Goal: Task Accomplishment & Management: Manage account settings

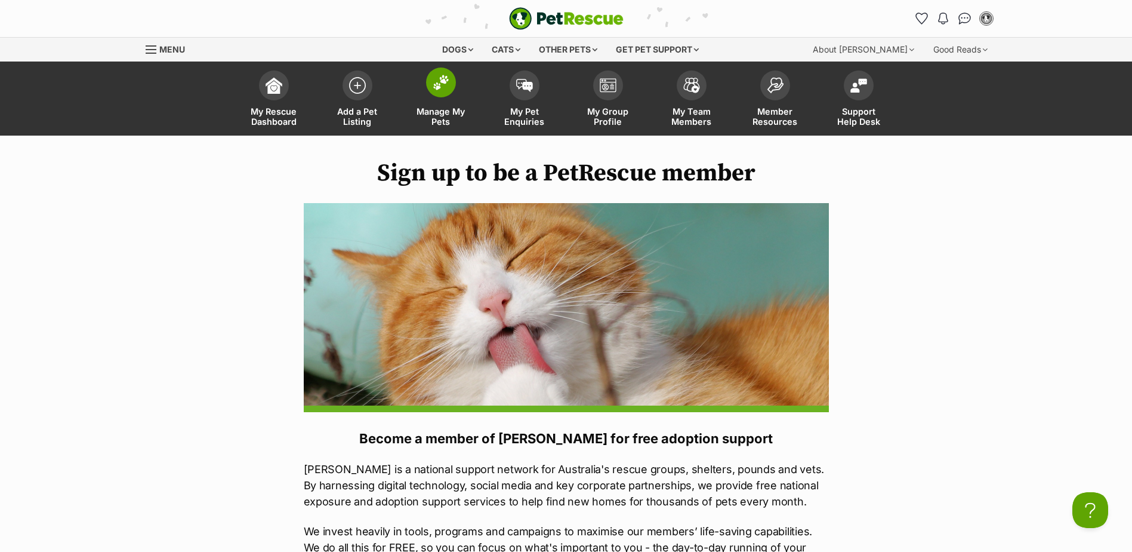
click at [441, 83] on img at bounding box center [441, 83] width 17 height 16
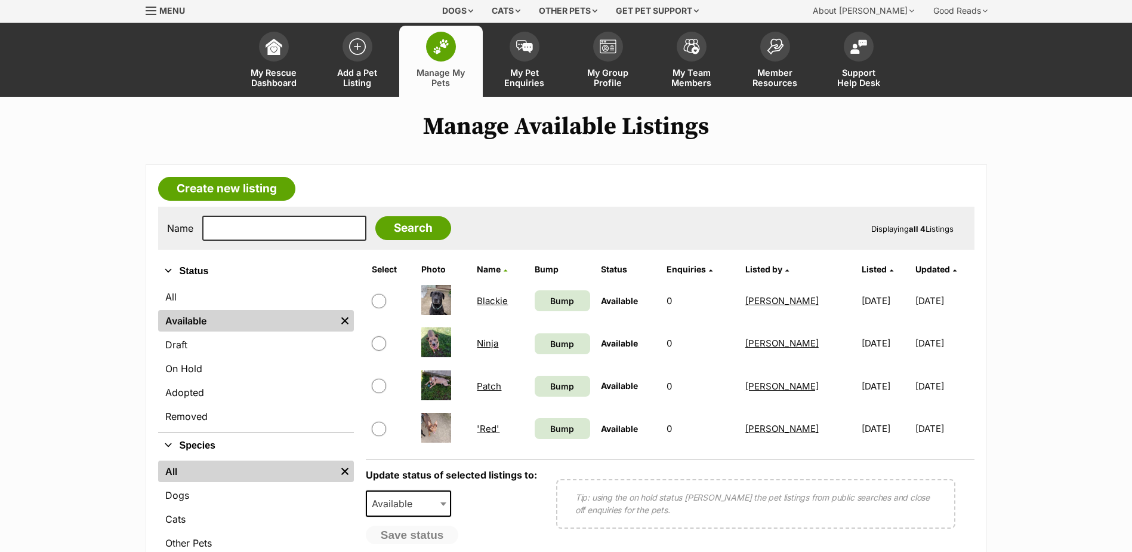
scroll to position [60, 0]
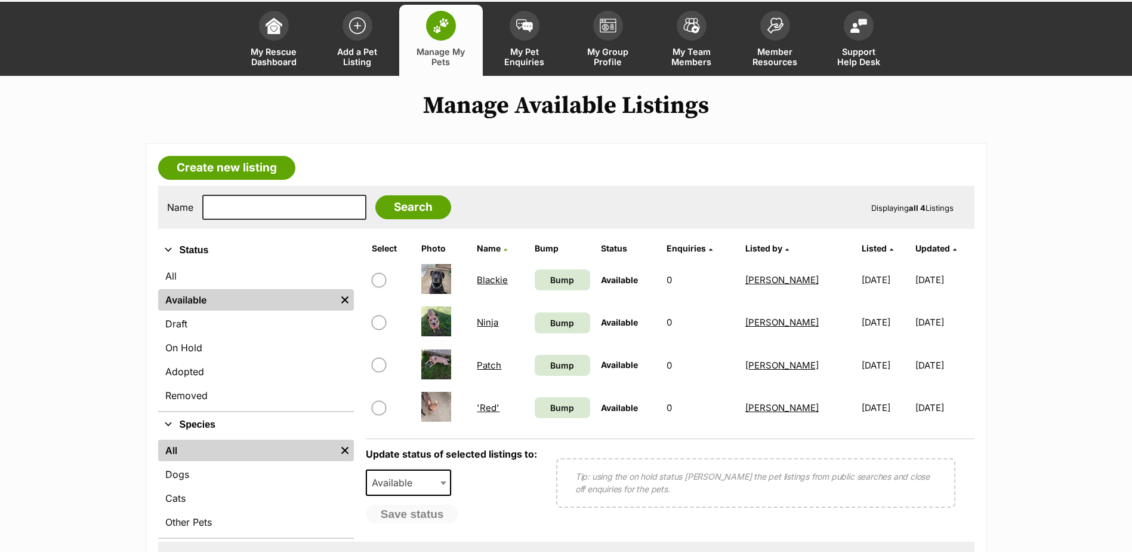
click at [486, 408] on link "'Red'" at bounding box center [488, 407] width 23 height 11
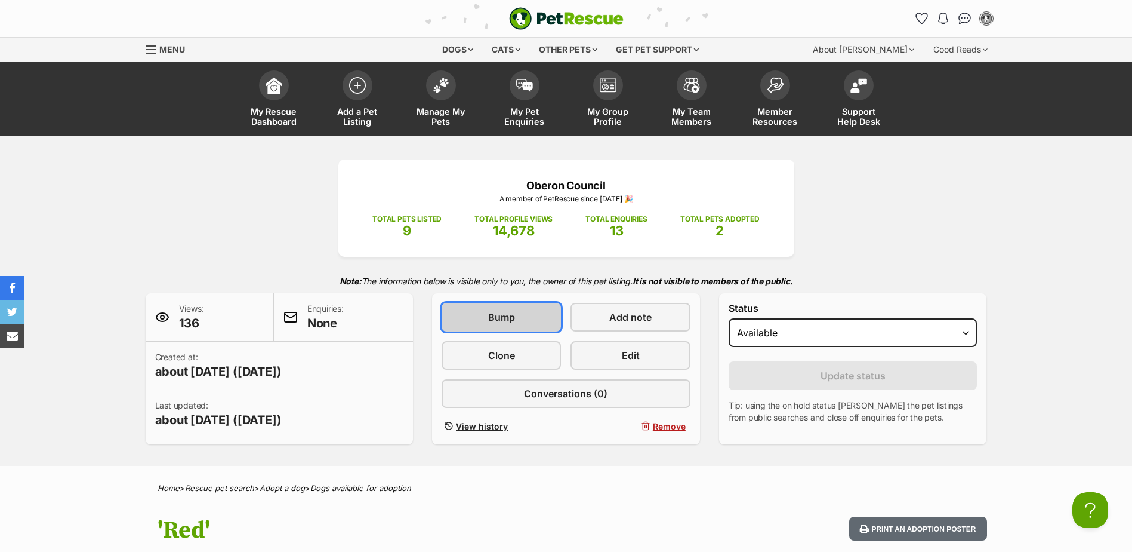
click at [514, 318] on span "Bump" at bounding box center [501, 317] width 27 height 14
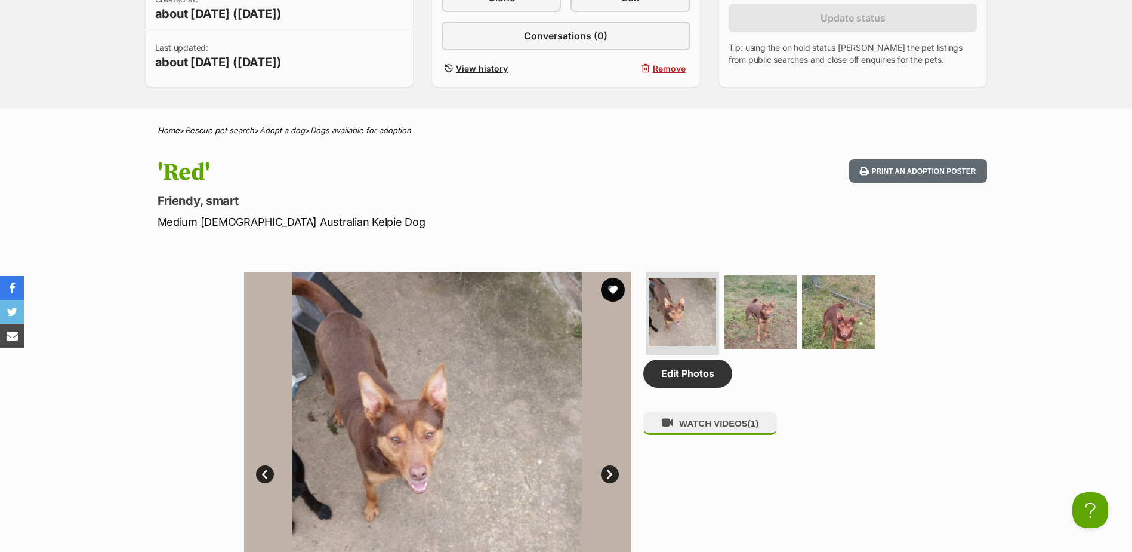
scroll to position [358, 0]
click at [709, 434] on button "WATCH VIDEOS (1)" at bounding box center [711, 422] width 134 height 23
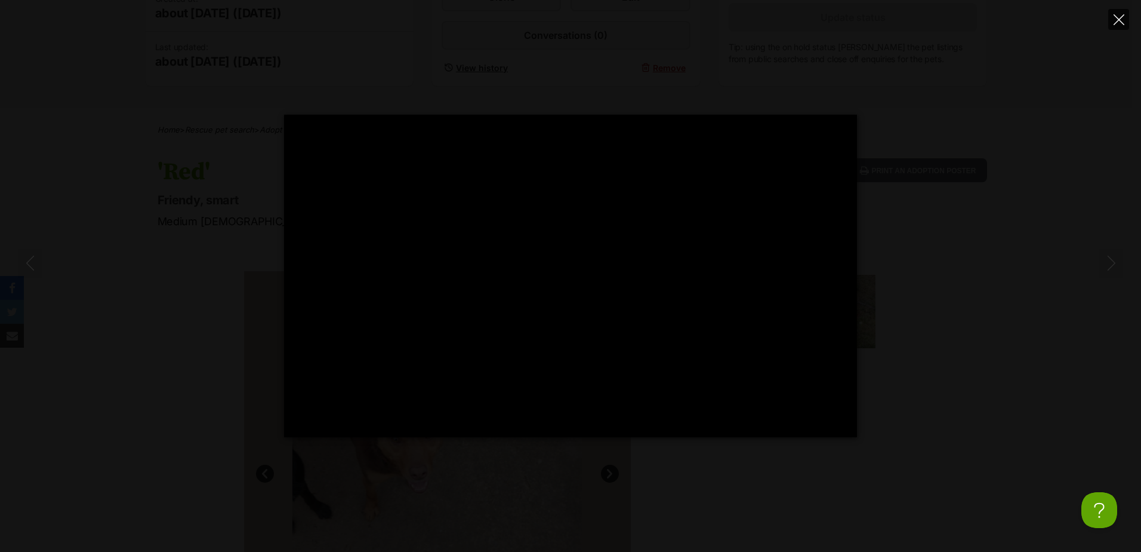
click at [1121, 21] on icon "Close" at bounding box center [1119, 19] width 11 height 11
type input "90.16"
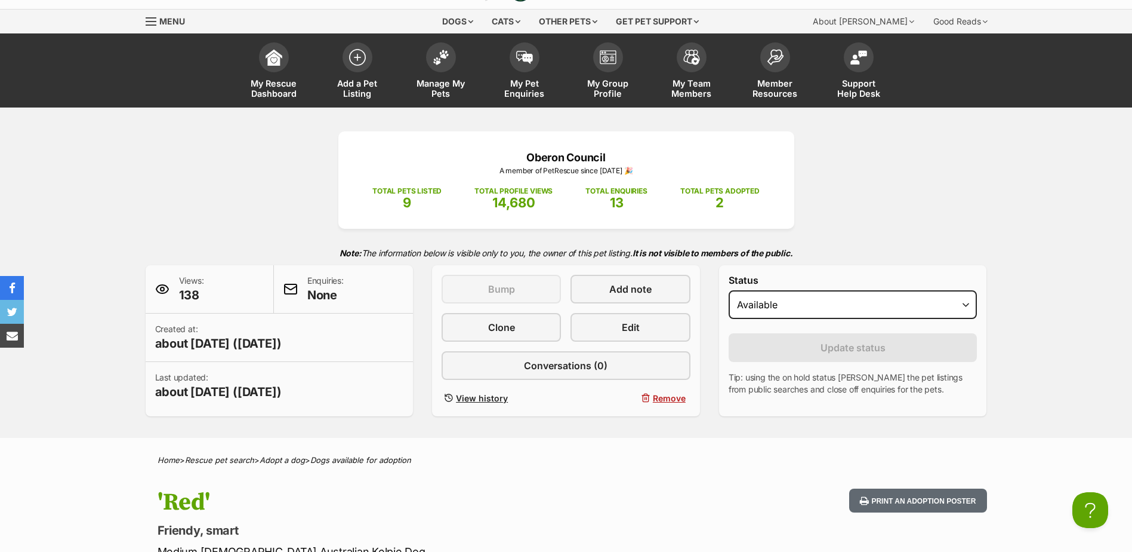
scroll to position [0, 0]
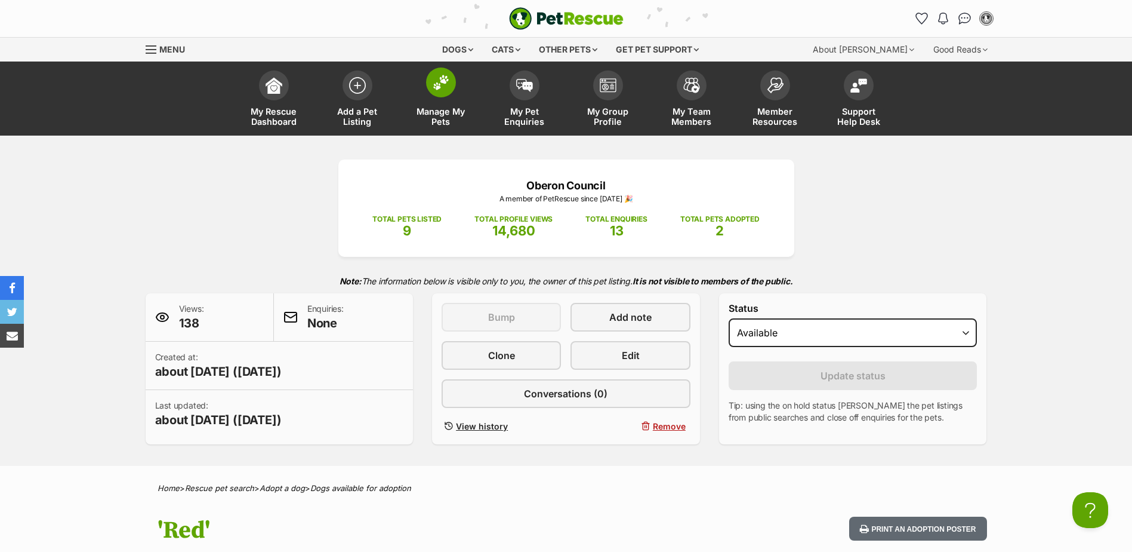
click at [444, 84] on img at bounding box center [441, 83] width 17 height 16
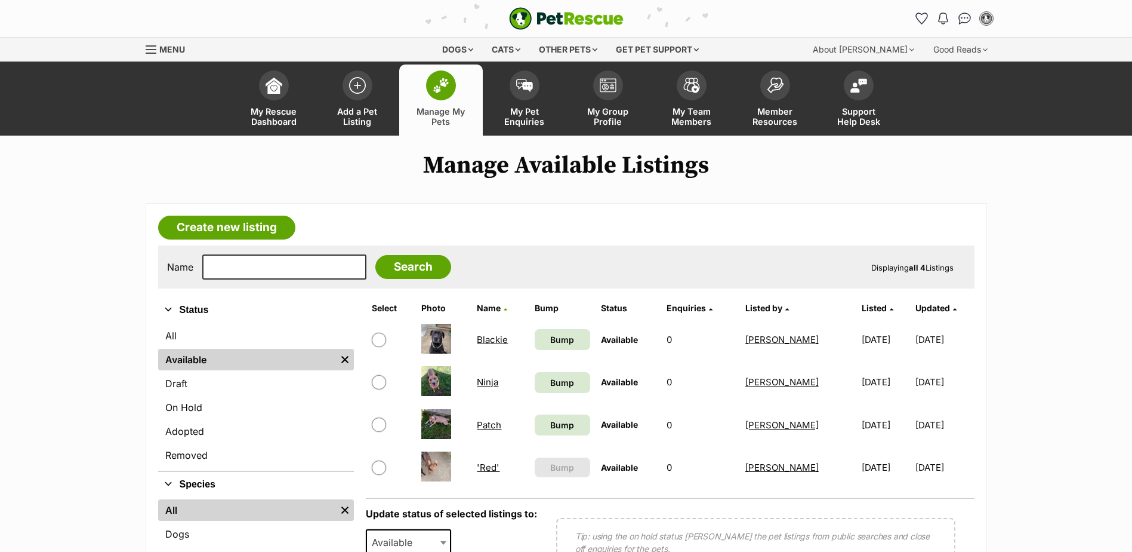
click at [491, 342] on link "Blackie" at bounding box center [492, 339] width 31 height 11
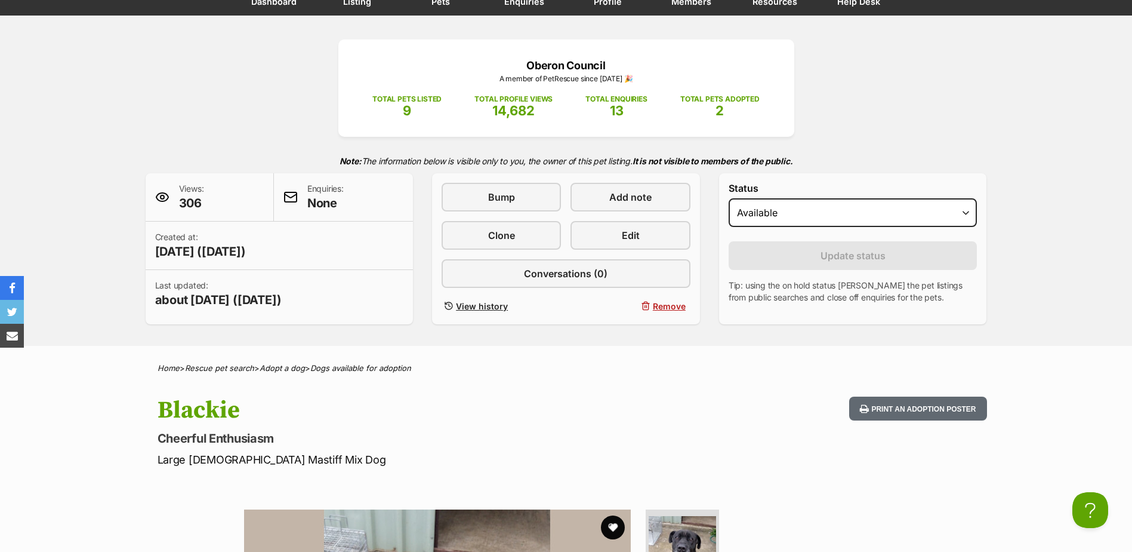
scroll to position [119, 0]
click at [661, 228] on link "Edit" at bounding box center [630, 235] width 119 height 29
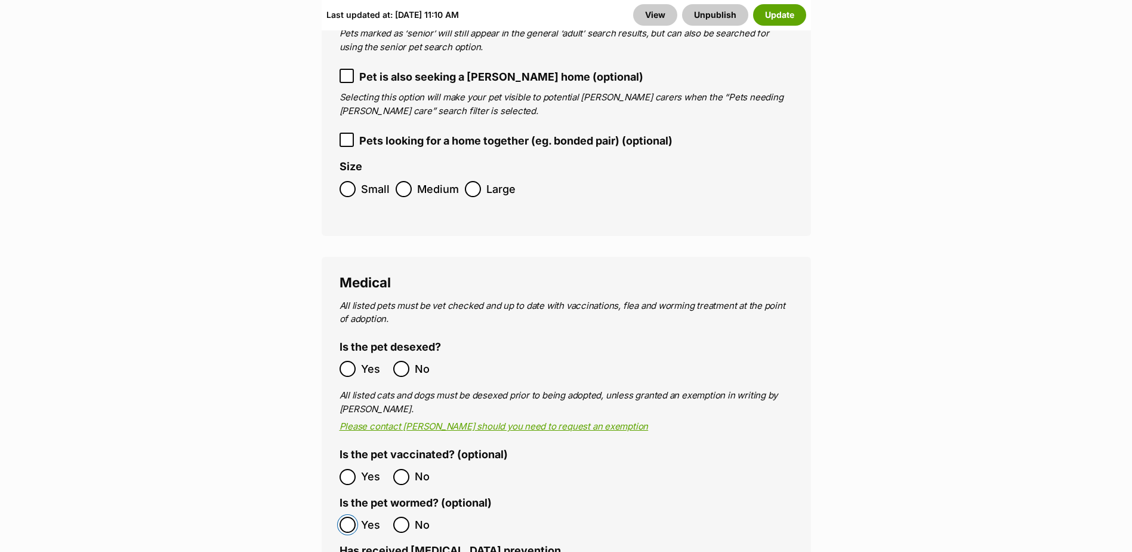
scroll to position [2149, 0]
click at [783, 14] on button "Update" at bounding box center [779, 14] width 53 height 21
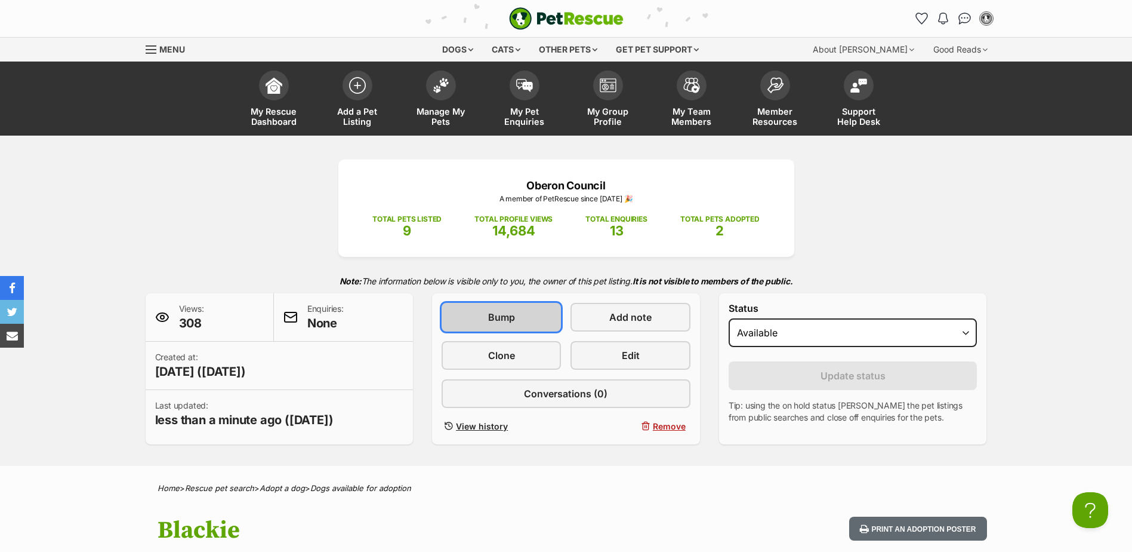
click at [503, 319] on span "Bump" at bounding box center [501, 317] width 27 height 14
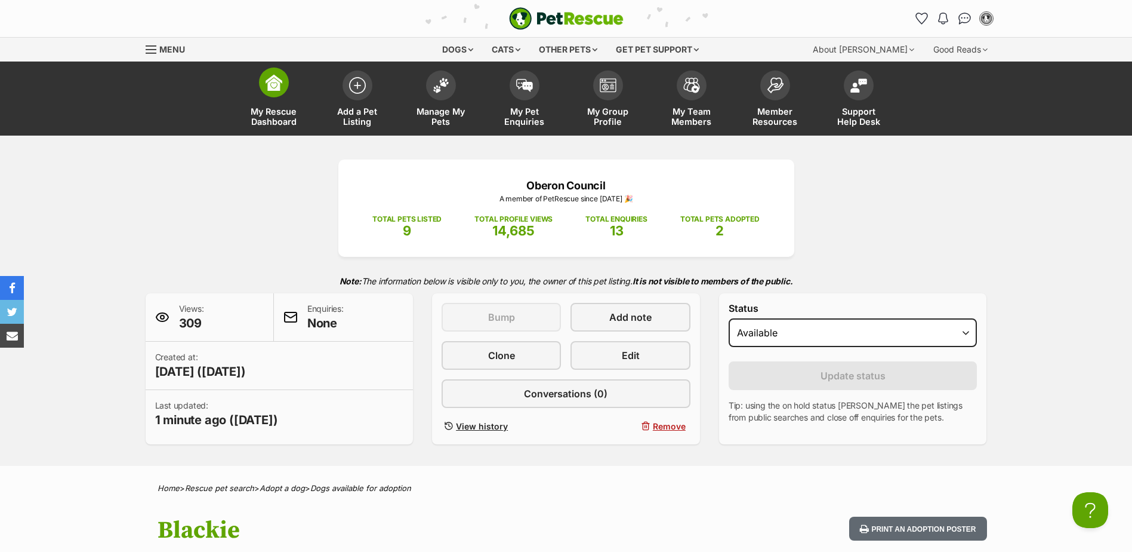
click at [277, 82] on img at bounding box center [274, 82] width 17 height 17
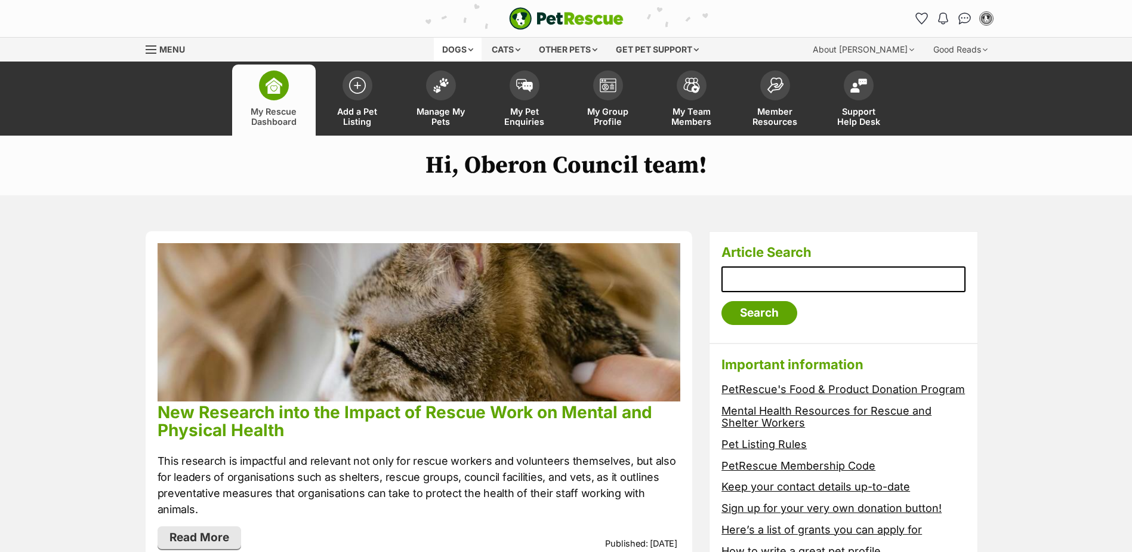
click at [465, 50] on div "Dogs" at bounding box center [458, 50] width 48 height 24
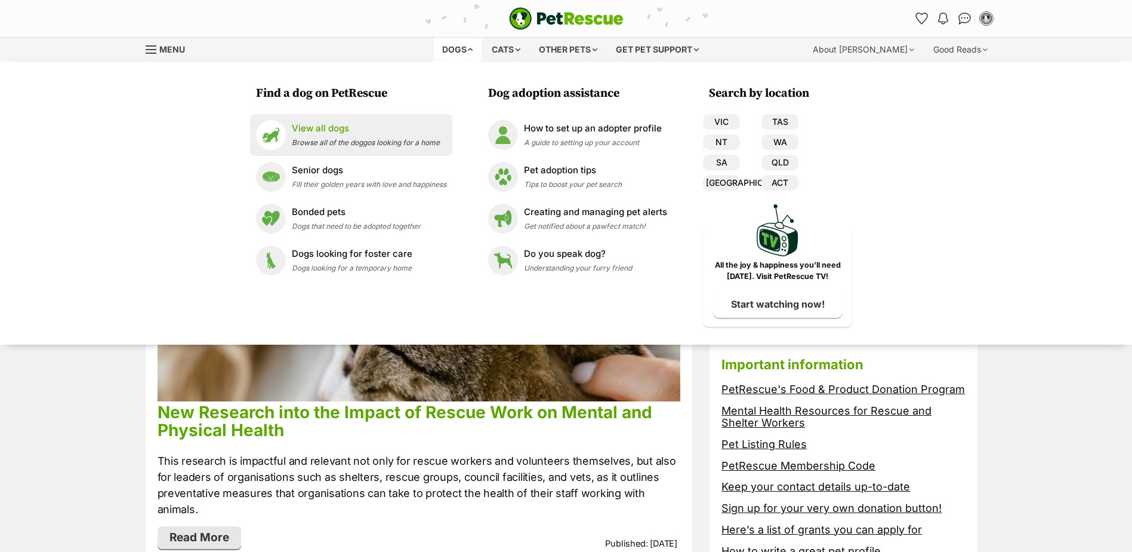
click at [340, 142] on span "Browse all of the doggos looking for a home" at bounding box center [366, 142] width 148 height 9
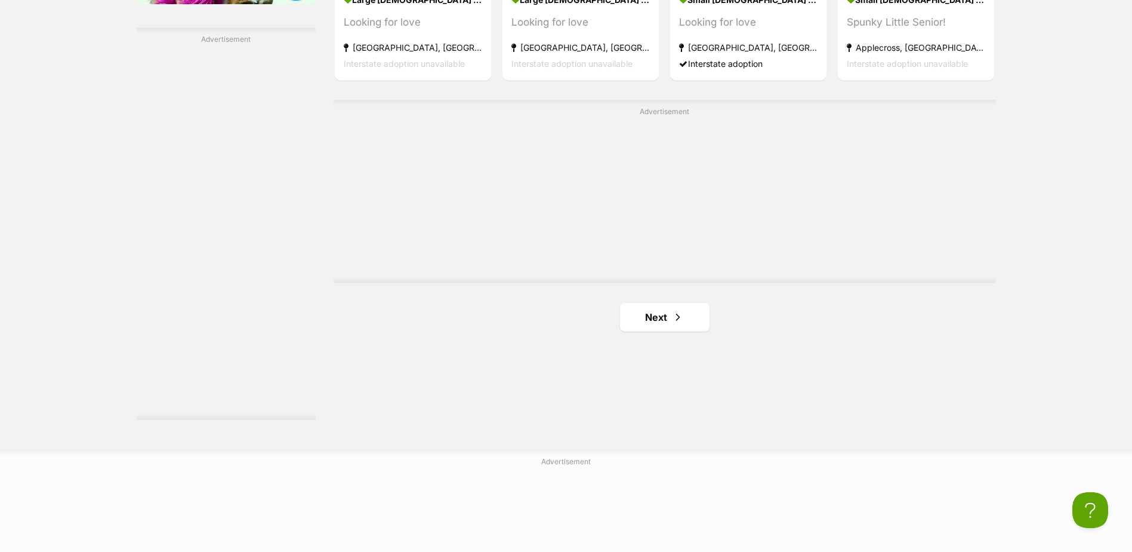
scroll to position [2149, 0]
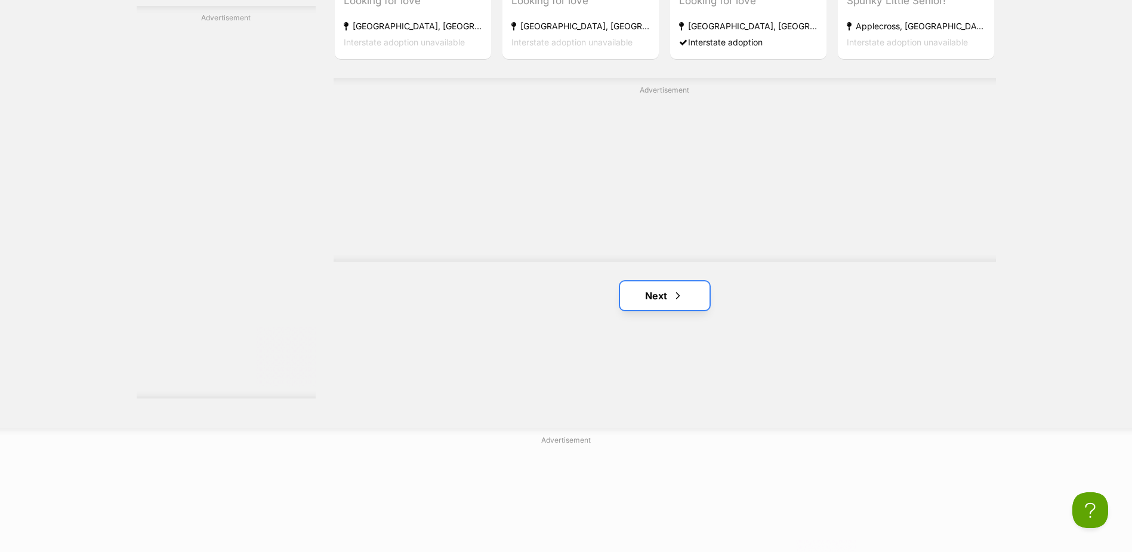
click at [665, 291] on link "Next" at bounding box center [665, 295] width 90 height 29
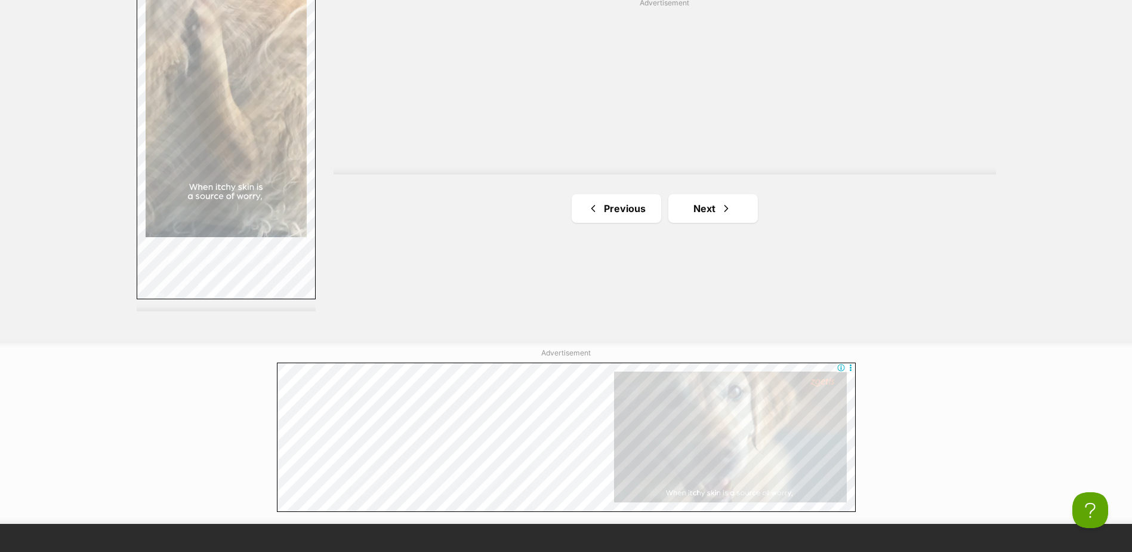
scroll to position [2269, 0]
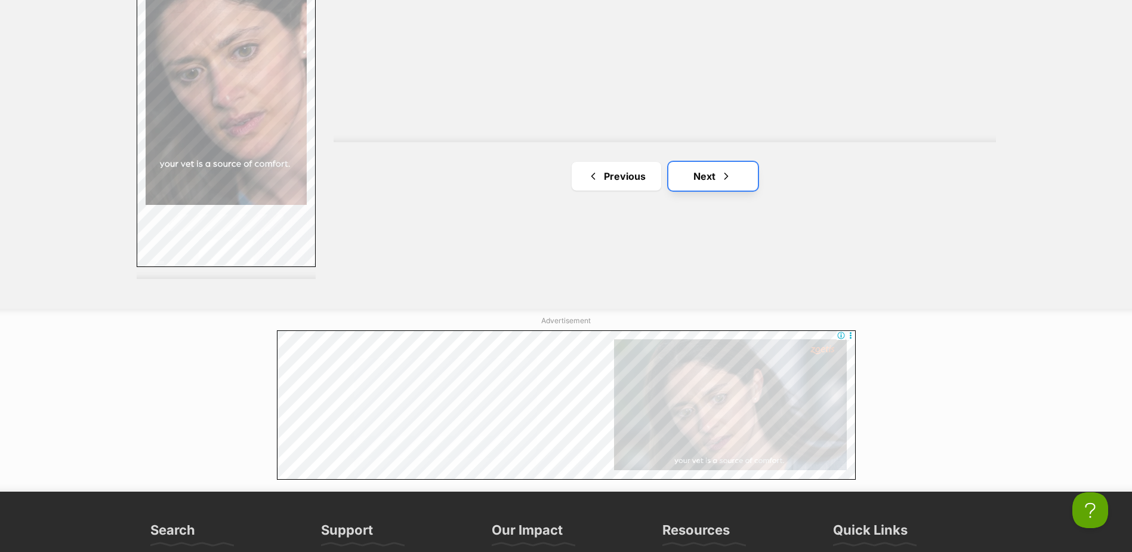
click at [715, 178] on link "Next" at bounding box center [714, 176] width 90 height 29
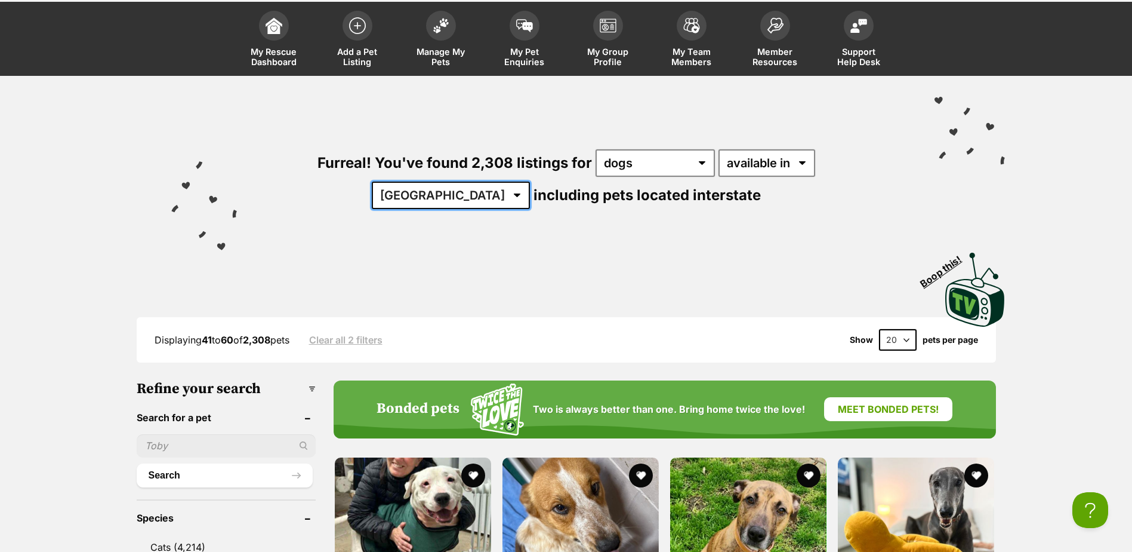
click at [530, 181] on select "Australia ACT NSW NT QLD SA TAS VIC WA" at bounding box center [451, 194] width 158 height 27
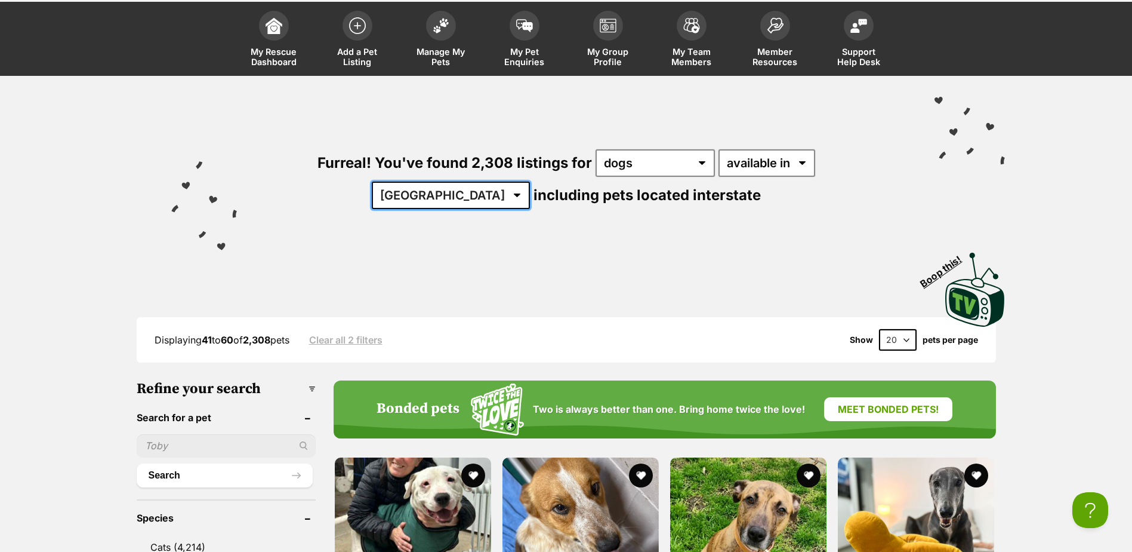
select select "[GEOGRAPHIC_DATA]"
click at [530, 181] on select "Australia ACT NSW NT QLD SA TAS VIC WA" at bounding box center [451, 194] width 158 height 27
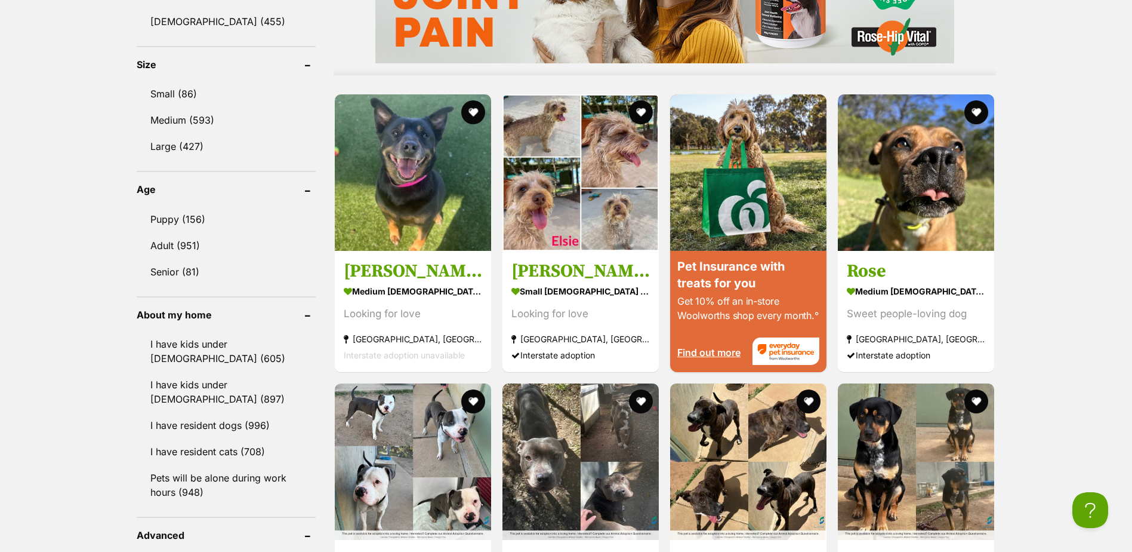
scroll to position [836, 0]
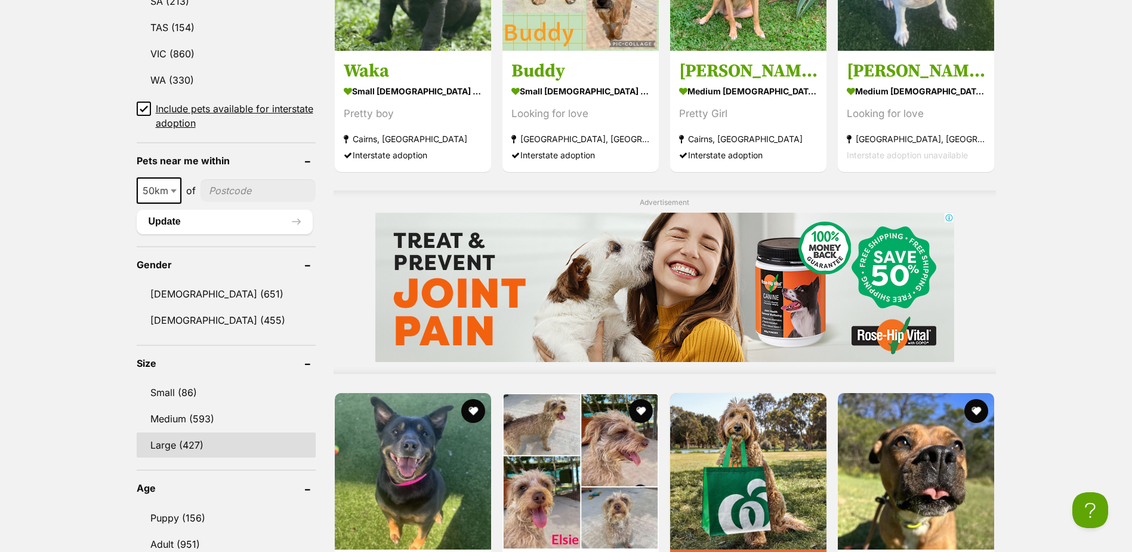
click at [173, 439] on link "Large (427)" at bounding box center [226, 444] width 179 height 25
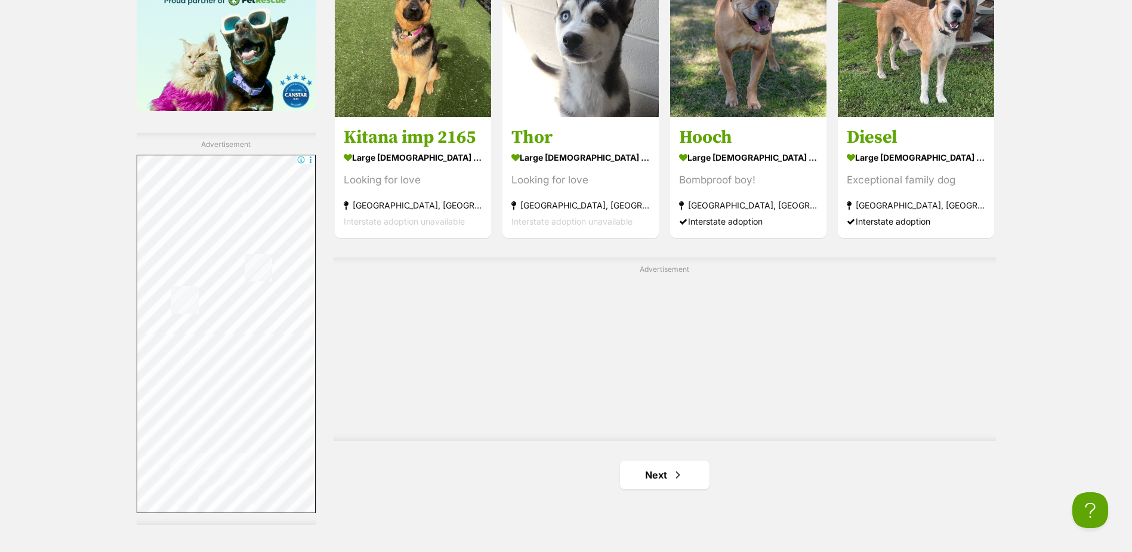
scroll to position [2030, 0]
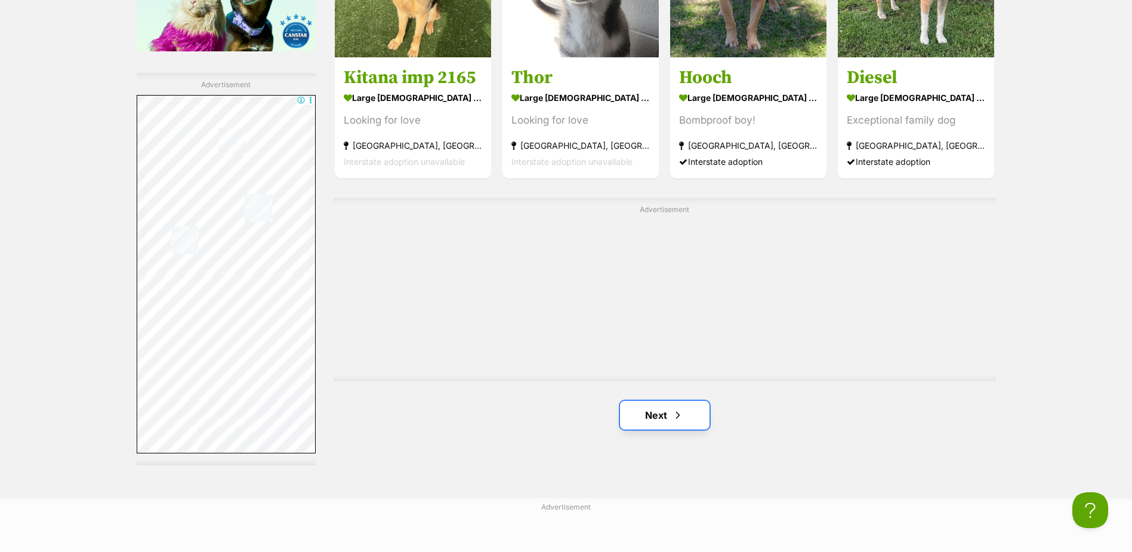
click at [681, 410] on span "Next page" at bounding box center [678, 415] width 12 height 14
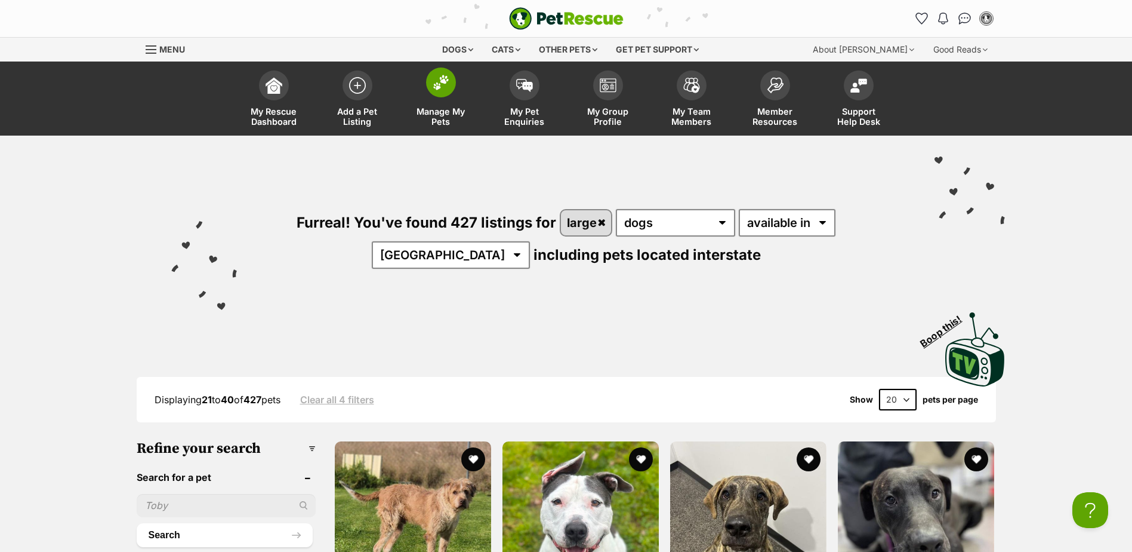
click at [451, 87] on span at bounding box center [441, 82] width 30 height 30
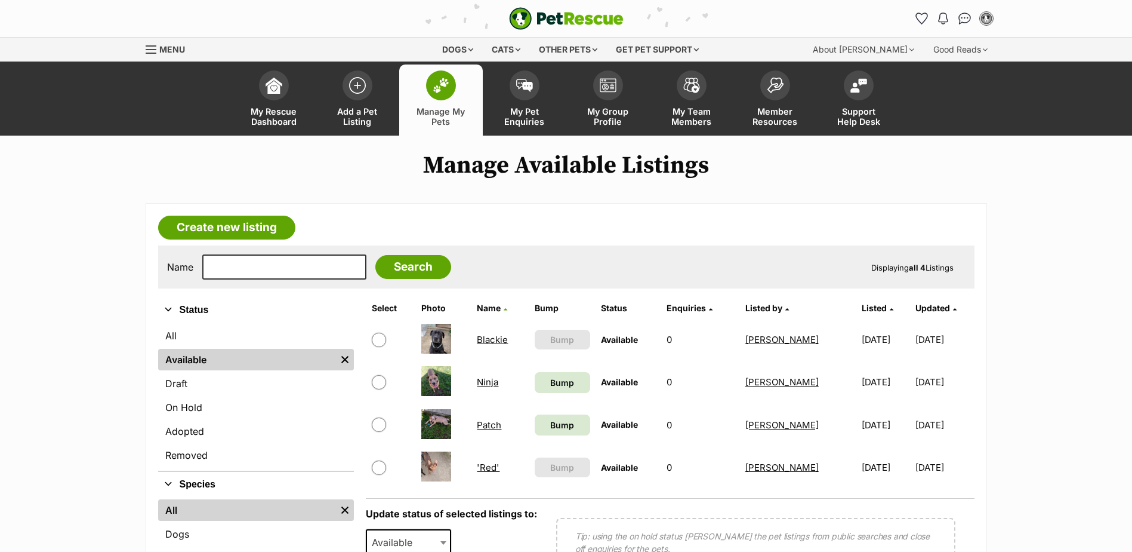
click at [151, 49] on span "Menu" at bounding box center [151, 49] width 11 height 1
click at [150, 51] on div "Menu" at bounding box center [152, 50] width 12 height 10
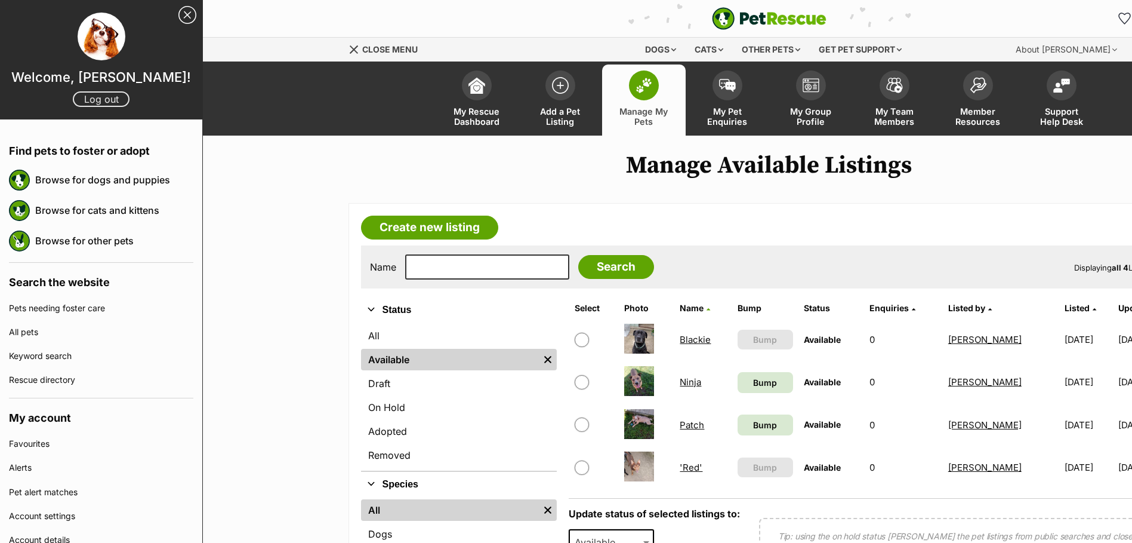
click at [92, 97] on link "Log out" at bounding box center [101, 99] width 57 height 16
